Goal: Transaction & Acquisition: Purchase product/service

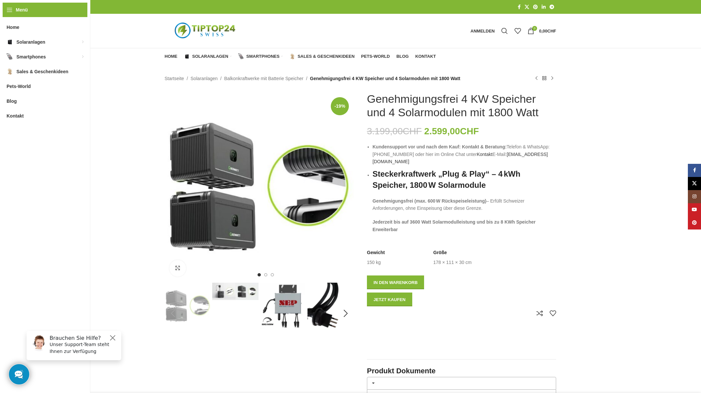
click at [195, 303] on img "1 / 7" at bounding box center [188, 306] width 46 height 46
click at [234, 296] on img "2 / 7" at bounding box center [235, 291] width 46 height 17
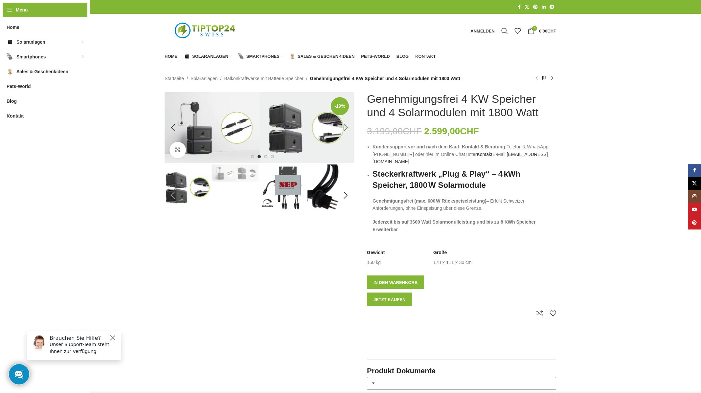
click at [345, 125] on div "Next slide" at bounding box center [345, 128] width 16 height 16
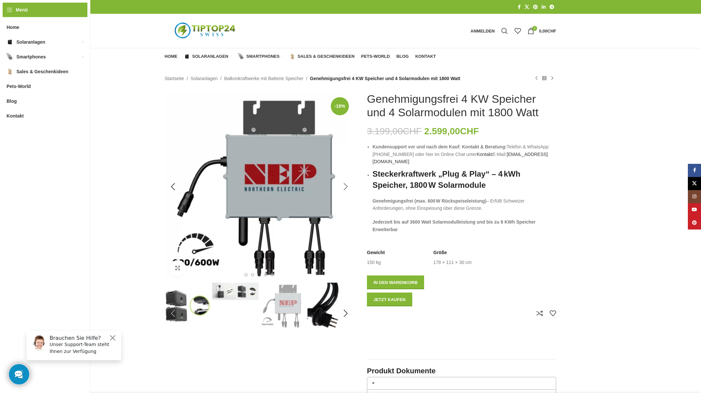
click at [344, 187] on div "Next slide" at bounding box center [345, 187] width 16 height 16
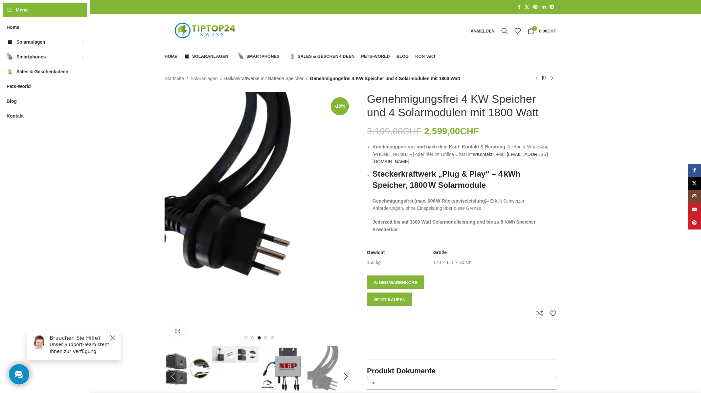
click at [265, 79] on link "Balkonkraftwerke mit Batterie Speicher" at bounding box center [263, 78] width 79 height 7
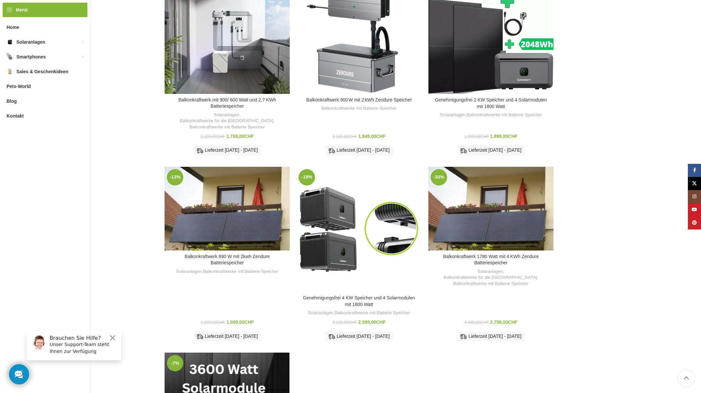
scroll to position [363, 0]
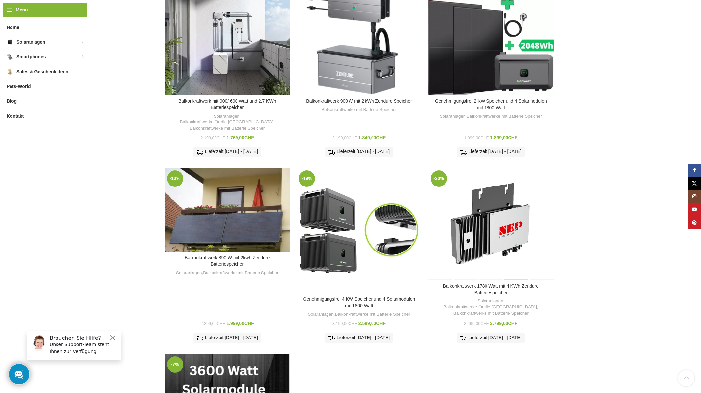
click at [521, 203] on div "Balkonkraftwerk 1780 Watt mit 4 KWh Zendure Batteriespeicher" at bounding box center [515, 224] width 25 height 112
